Goal: Task Accomplishment & Management: Manage account settings

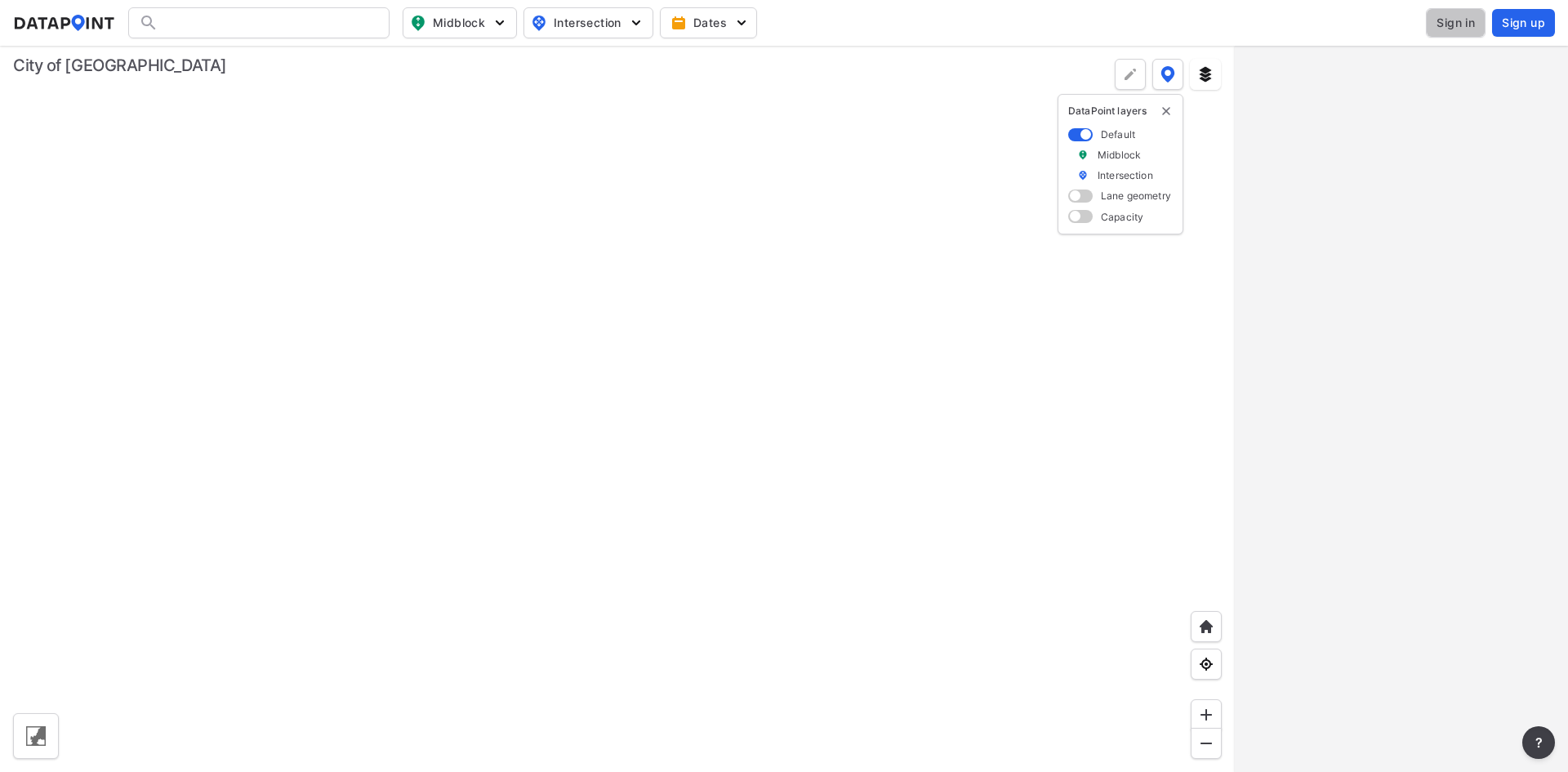
click at [1441, 25] on span "Sign in" at bounding box center [1456, 22] width 38 height 16
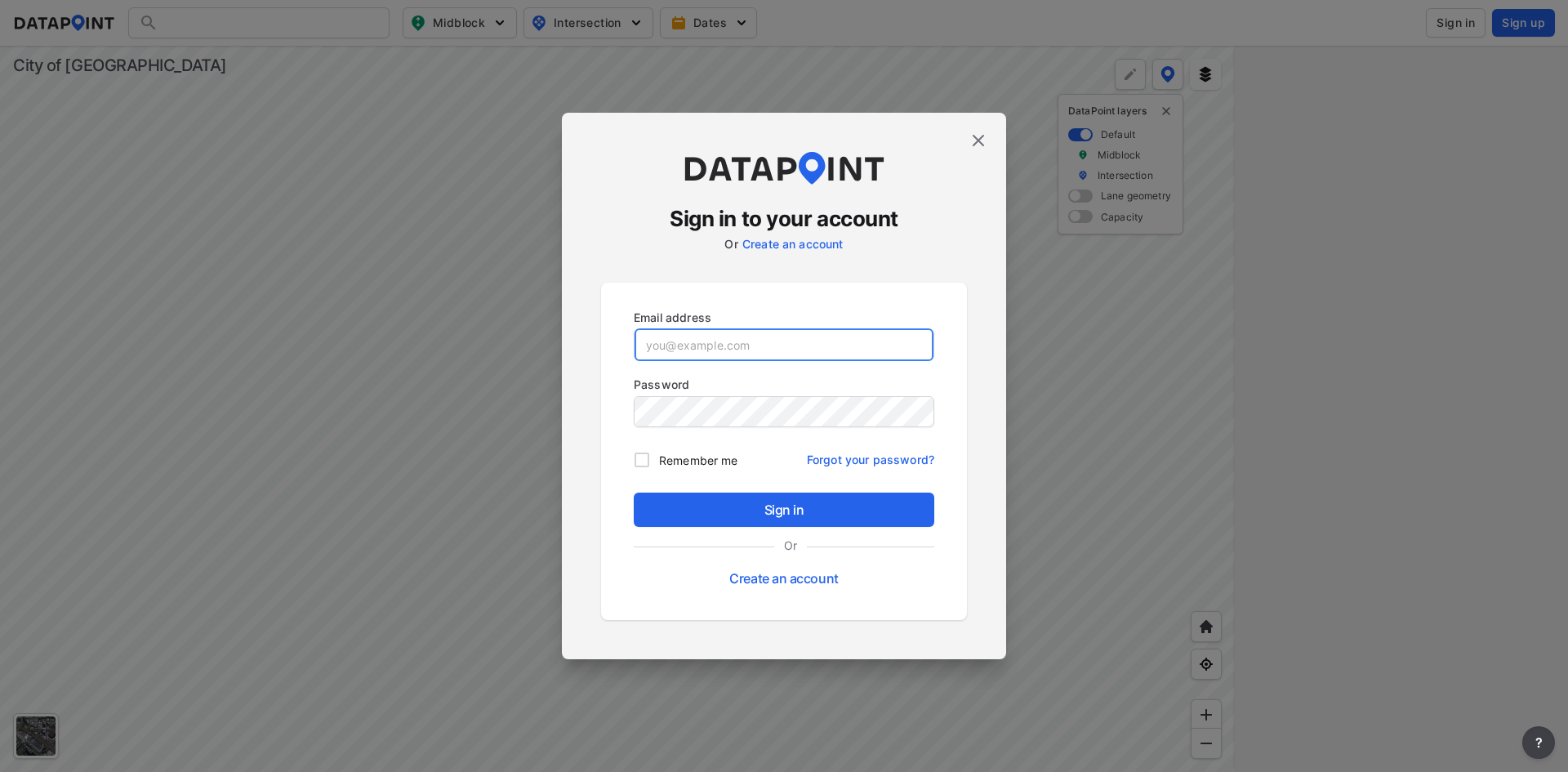
type input "adm_greensboronc@data-point.io"
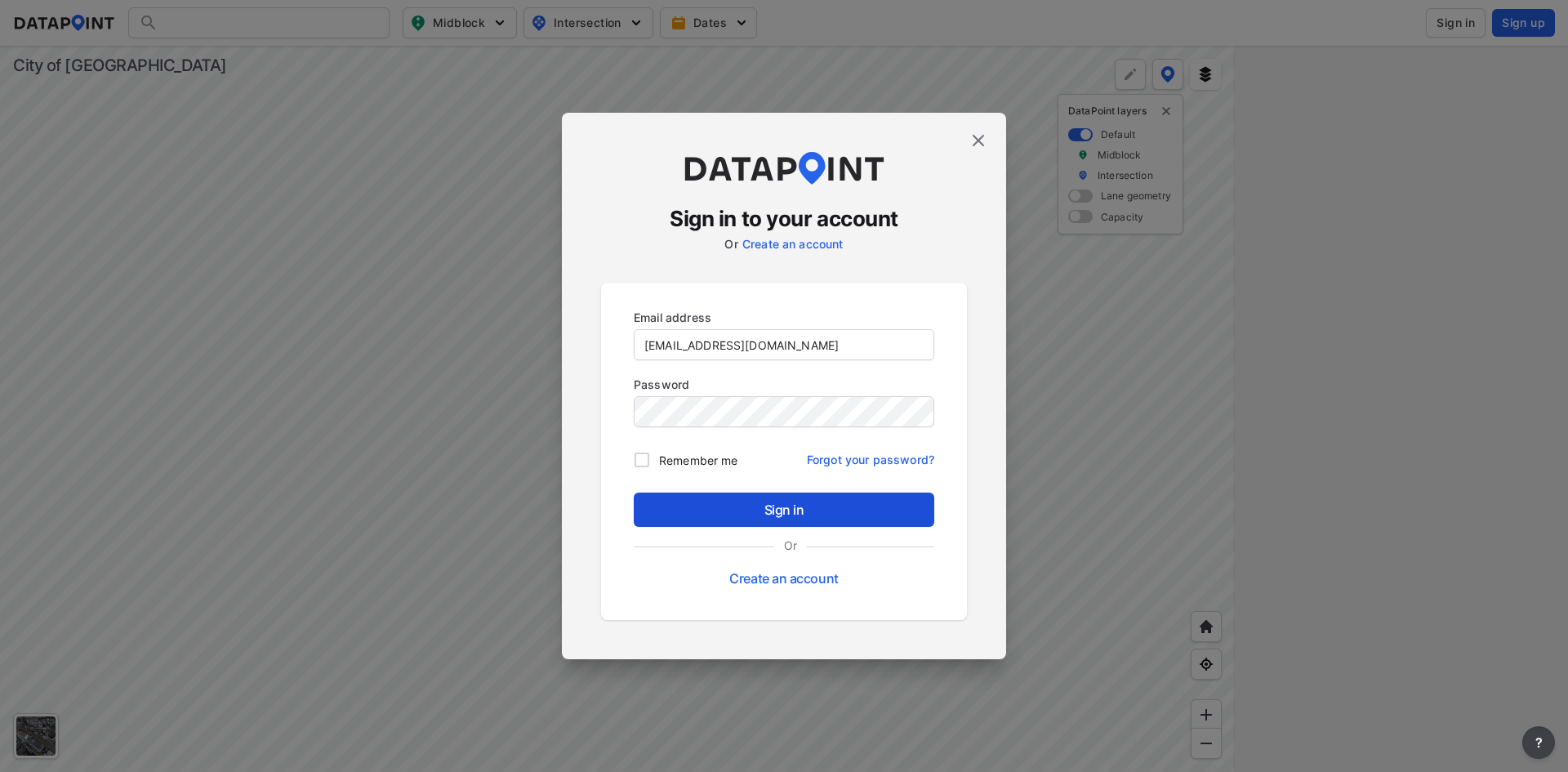
click at [808, 510] on span "Sign in" at bounding box center [784, 510] width 275 height 20
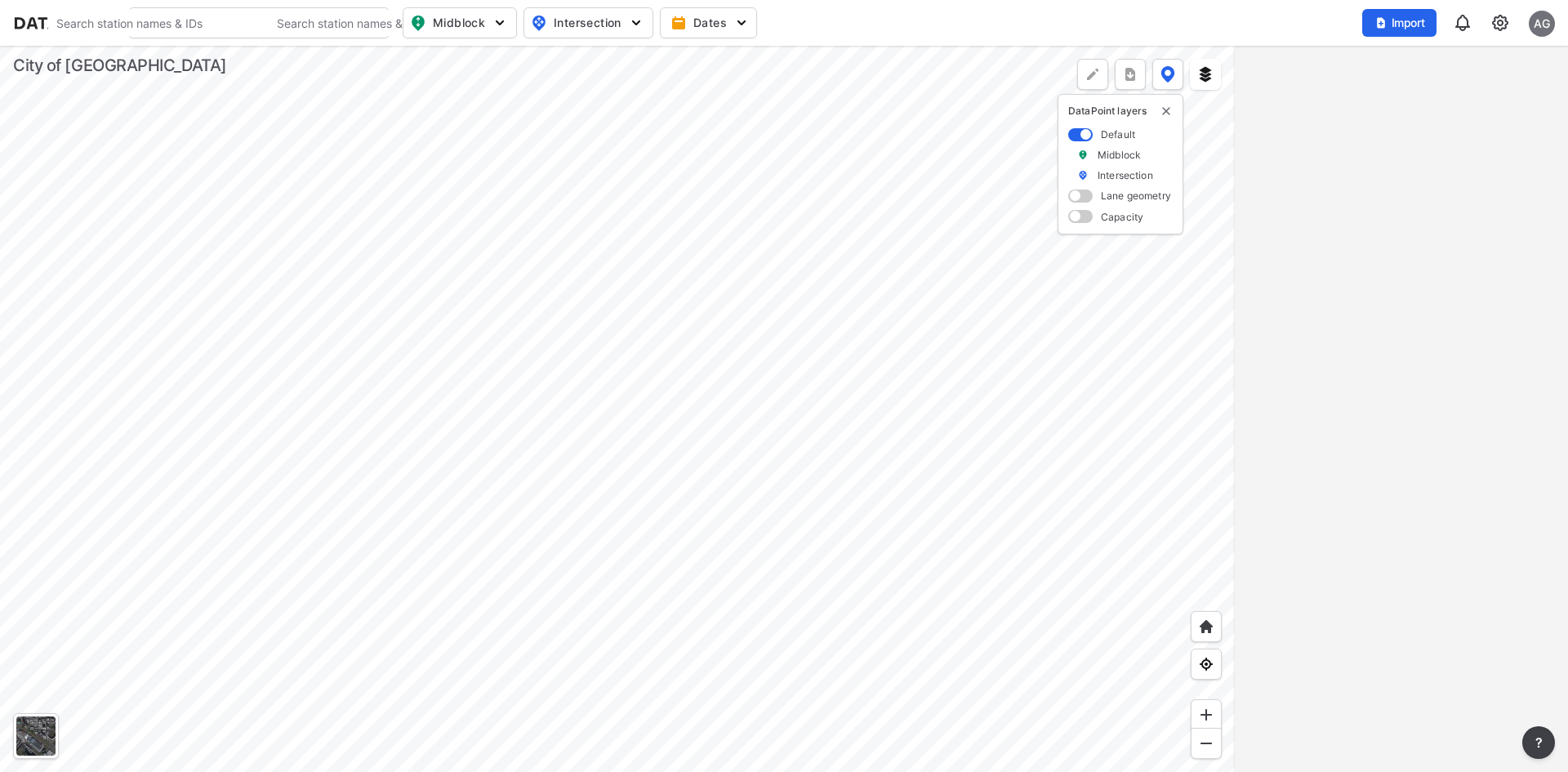
click at [1498, 22] on img at bounding box center [1500, 23] width 20 height 20
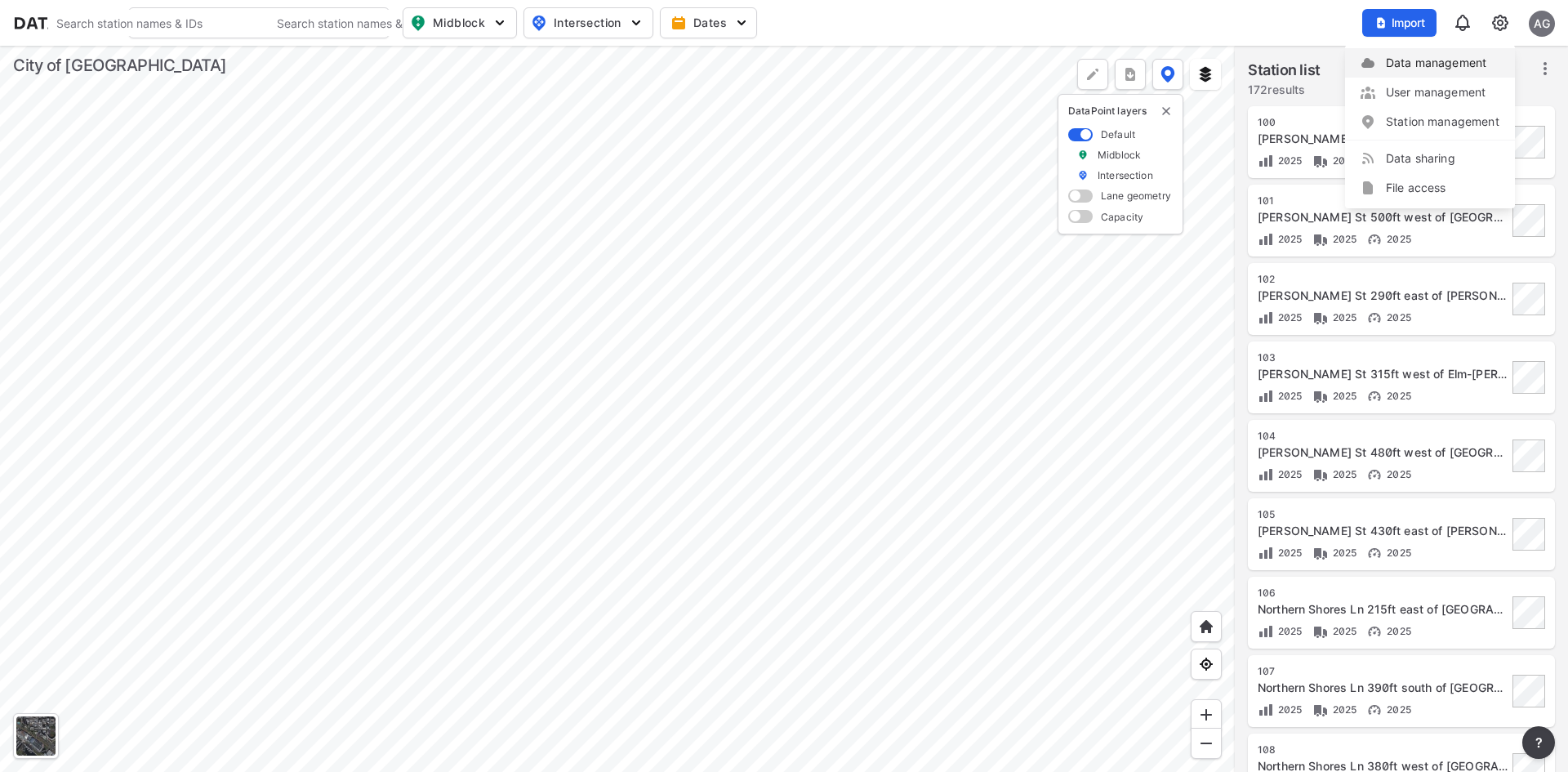
click at [1437, 63] on link "Data management" at bounding box center [1431, 62] width 141 height 16
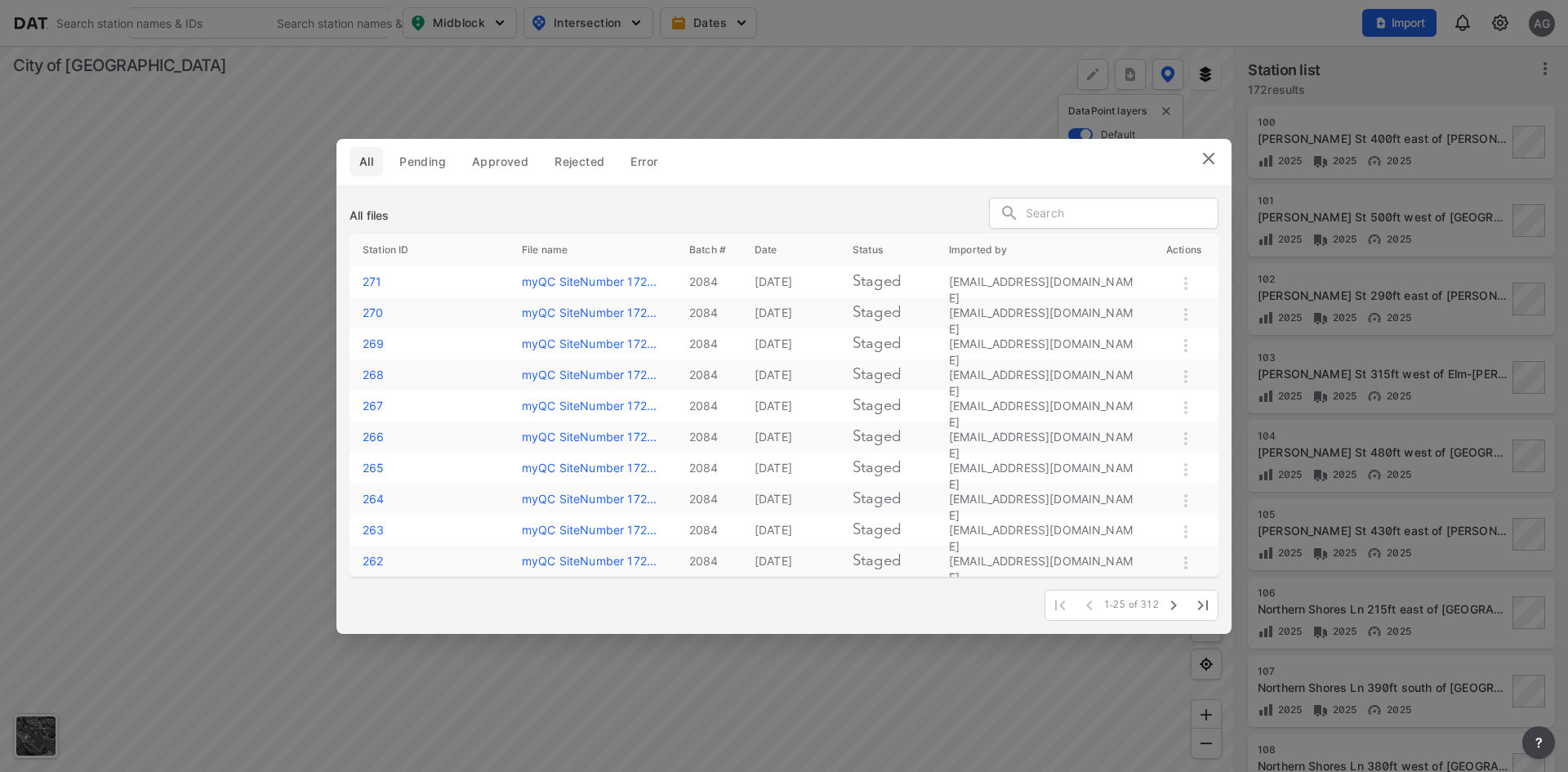
click at [1506, 9] on div "All Pending Approved Rejected Error All files Station ID File name Batch # Date…" at bounding box center [784, 386] width 1568 height 772
click at [1535, 19] on div "All Pending Approved Rejected Error All files Station ID File name Batch # Date…" at bounding box center [784, 386] width 1568 height 772
click at [1195, 167] on header "All Pending Approved Rejected Error" at bounding box center [784, 161] width 895 height 45
click at [1214, 160] on img at bounding box center [1209, 159] width 20 height 20
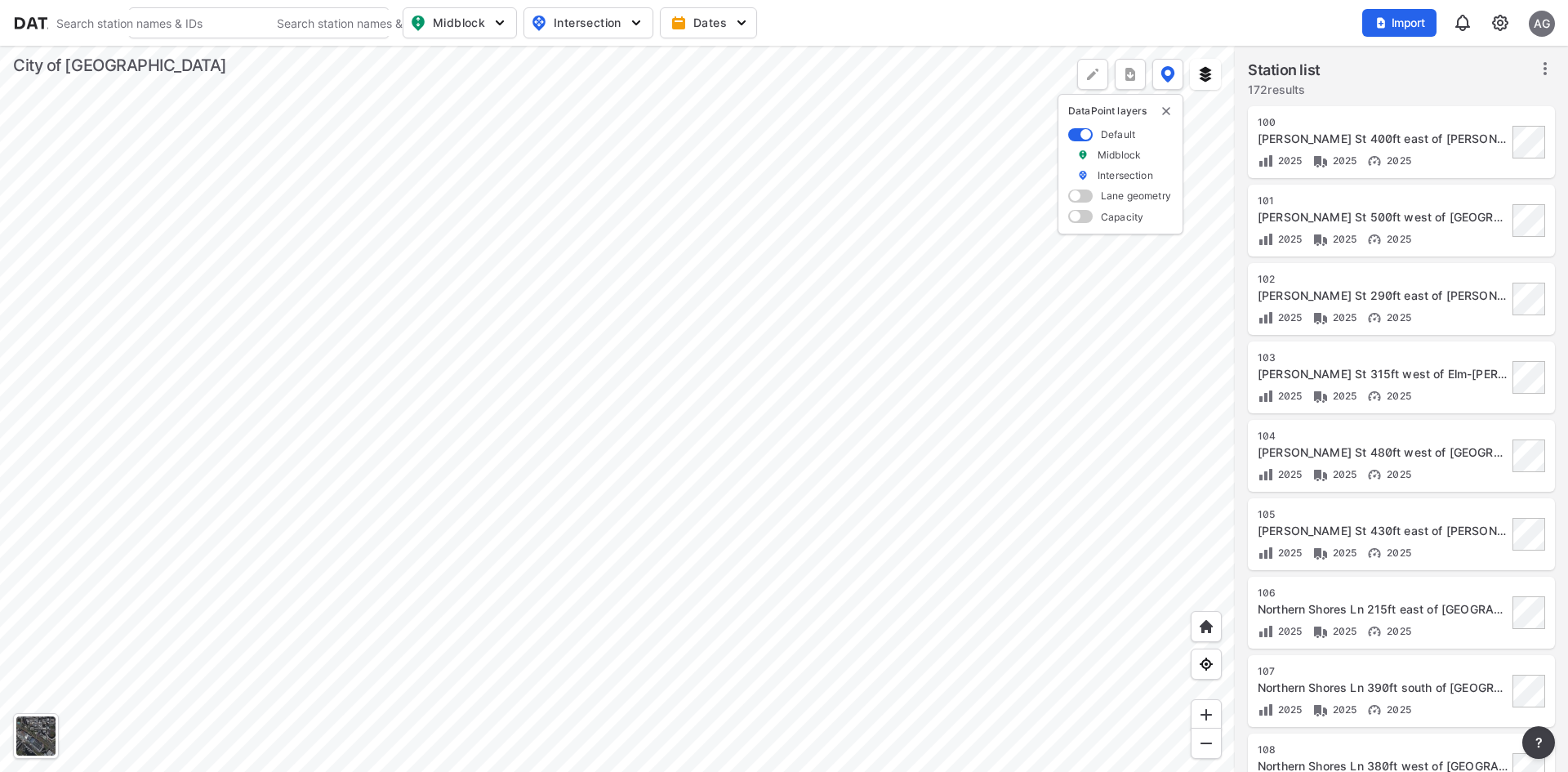
click at [1552, 21] on div "AG" at bounding box center [1541, 23] width 26 height 26
click at [1473, 95] on p "Log out" at bounding box center [1487, 94] width 137 height 29
